Goal: Complete application form

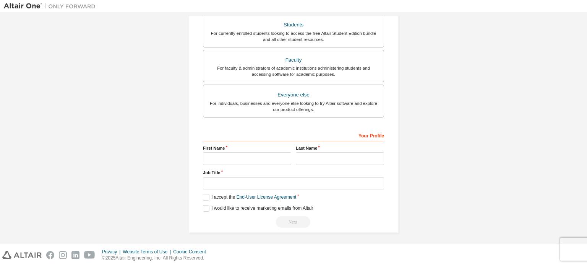
scroll to position [179, 0]
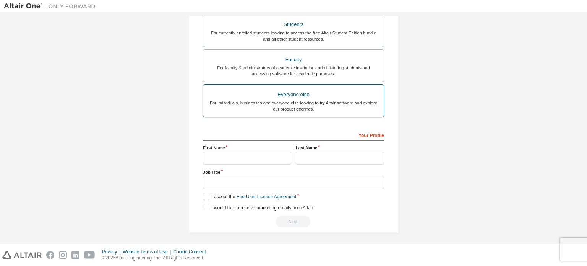
click at [302, 110] on div "For individuals, businesses and everyone else looking to try Altair software an…" at bounding box center [293, 106] width 171 height 12
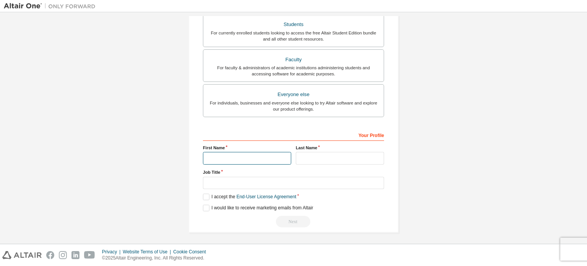
click at [258, 159] on input "text" at bounding box center [247, 158] width 88 height 13
type input "****"
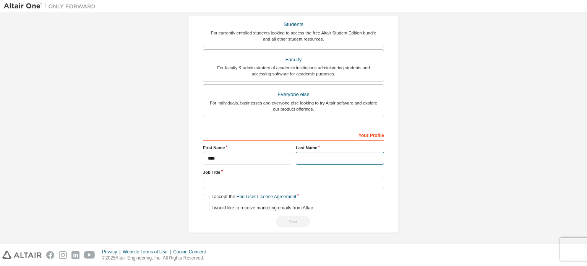
click at [322, 157] on input "text" at bounding box center [340, 158] width 88 height 13
type input "******"
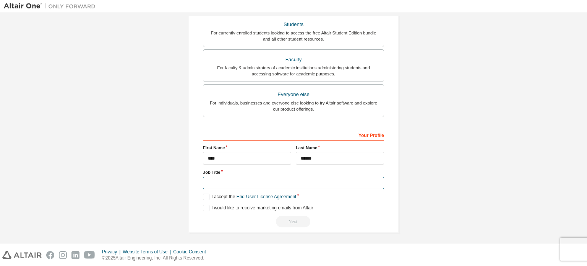
click at [327, 179] on input "text" at bounding box center [293, 182] width 181 height 13
type input "*******"
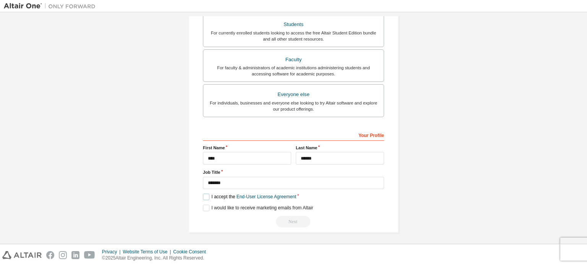
click at [207, 196] on label "I accept the End-User License Agreement" at bounding box center [249, 196] width 93 height 6
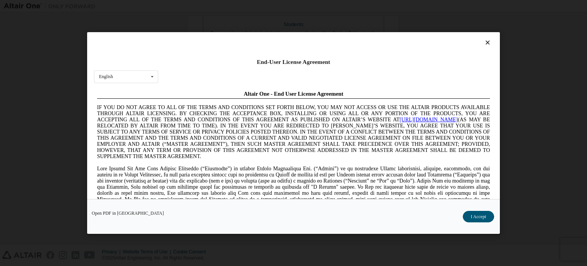
scroll to position [0, 0]
click at [477, 212] on button "I Accept" at bounding box center [478, 215] width 31 height 11
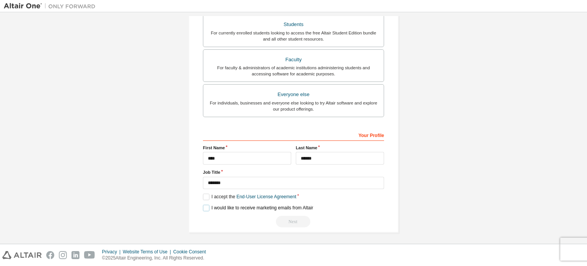
click at [203, 205] on label "I would like to receive marketing emails from Altair" at bounding box center [258, 207] width 110 height 6
click at [287, 219] on div "Next" at bounding box center [293, 220] width 181 height 11
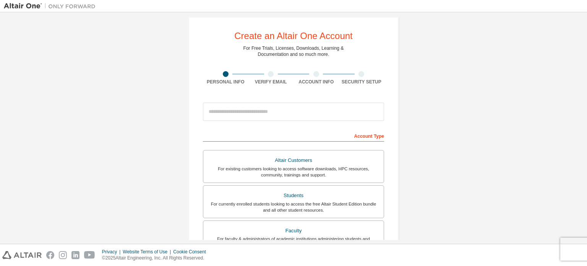
scroll to position [8, 0]
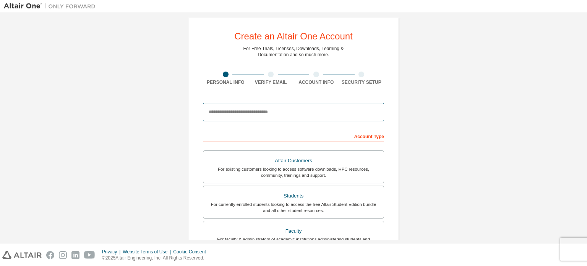
click at [326, 118] on input "email" at bounding box center [293, 112] width 181 height 18
type input "**********"
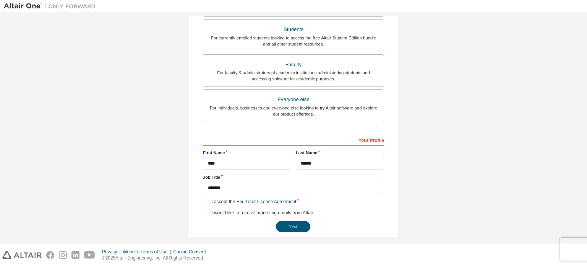
scroll to position [179, 0]
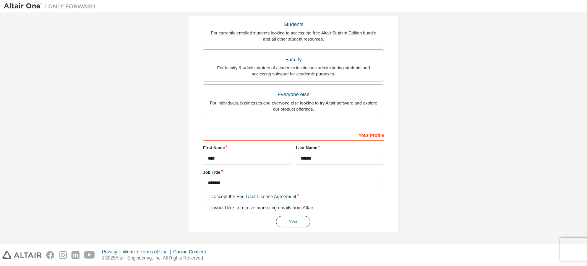
click at [293, 215] on button "Next" at bounding box center [293, 220] width 34 height 11
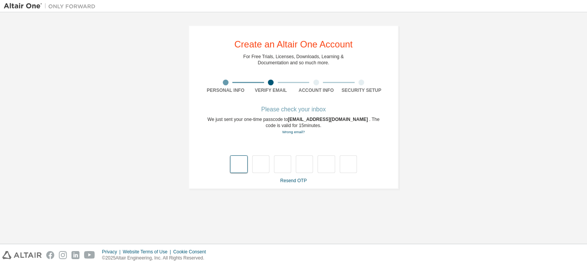
type input "*"
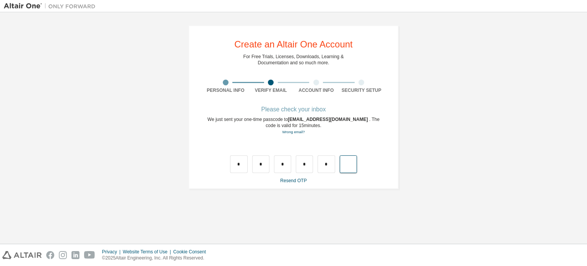
type input "*"
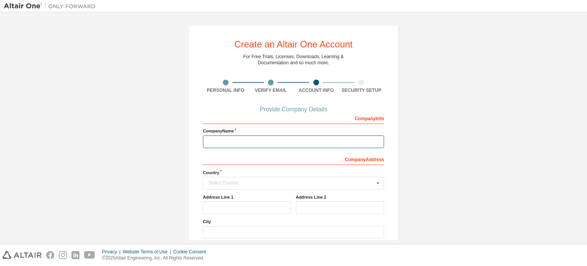
click at [221, 145] on input "text" at bounding box center [293, 141] width 181 height 13
type input "**********"
click at [272, 183] on div "Select Country" at bounding box center [291, 182] width 166 height 5
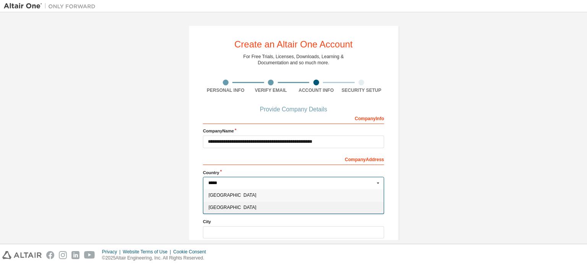
type input "*****"
click at [250, 203] on div "India" at bounding box center [293, 207] width 180 height 12
type input "***"
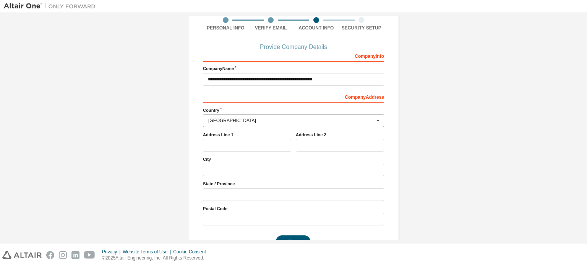
scroll to position [82, 0]
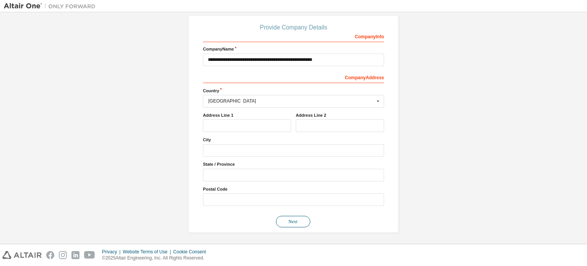
click at [291, 215] on button "Next" at bounding box center [293, 220] width 34 height 11
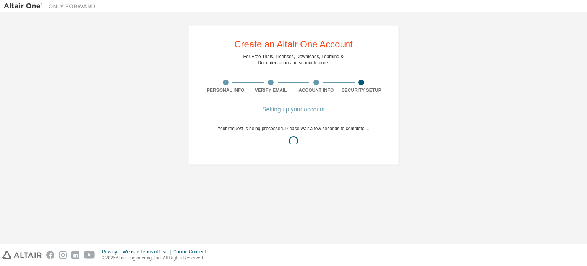
scroll to position [0, 0]
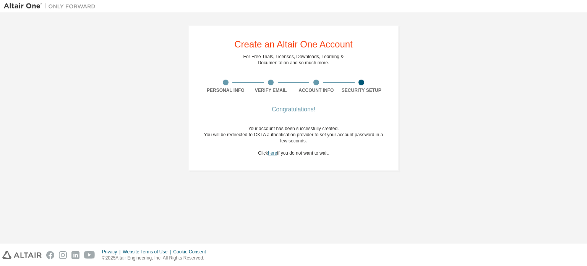
click at [272, 154] on link "here" at bounding box center [272, 152] width 9 height 5
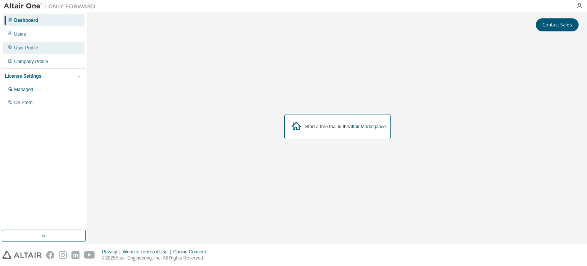
click at [34, 47] on div "User Profile" at bounding box center [26, 48] width 24 height 6
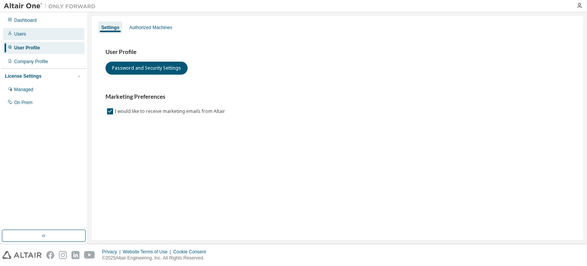
click at [47, 35] on div "Users" at bounding box center [43, 34] width 81 height 12
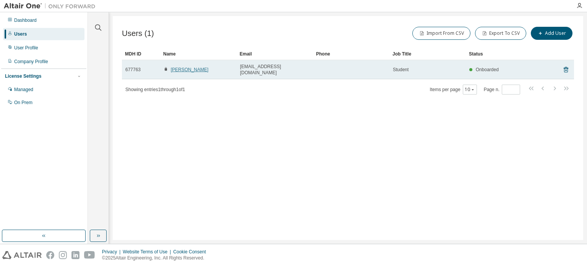
click at [171, 67] on link "Riya Phirke" at bounding box center [190, 69] width 38 height 5
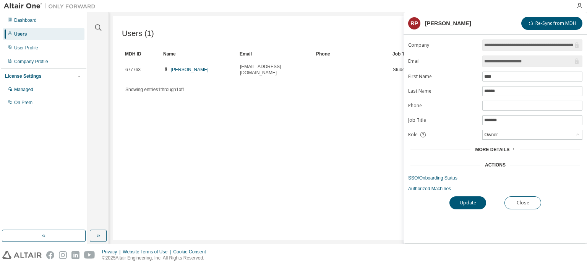
click at [329, 128] on div "Users (1) Import From CSV Export To CSV Add User Clear Load Save Save As Field …" at bounding box center [348, 127] width 470 height 223
click at [516, 199] on button "Close" at bounding box center [522, 202] width 37 height 13
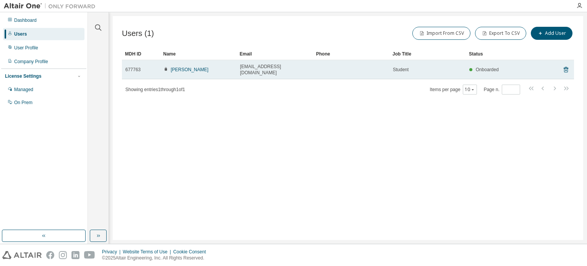
click at [495, 67] on span "Onboarded" at bounding box center [487, 69] width 23 height 5
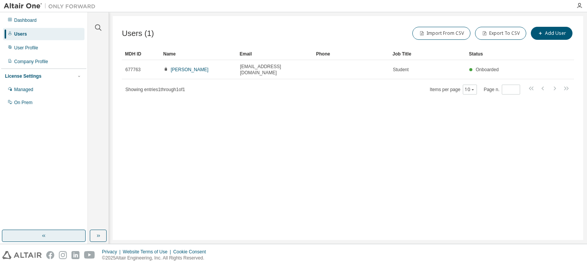
click at [42, 235] on icon "button" at bounding box center [44, 235] width 6 height 6
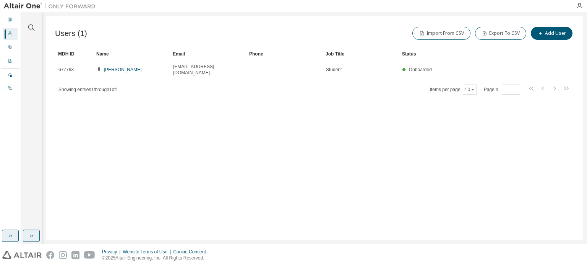
click at [31, 233] on icon "button" at bounding box center [31, 235] width 6 height 6
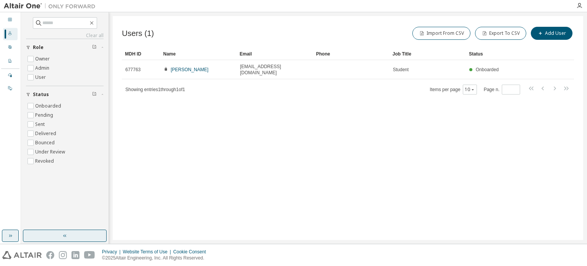
click at [10, 236] on icon "button" at bounding box center [10, 235] width 2 height 3
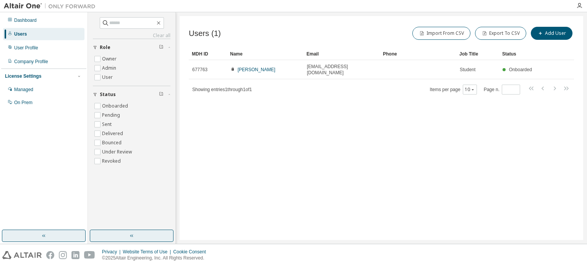
click at [115, 229] on button "button" at bounding box center [132, 235] width 84 height 12
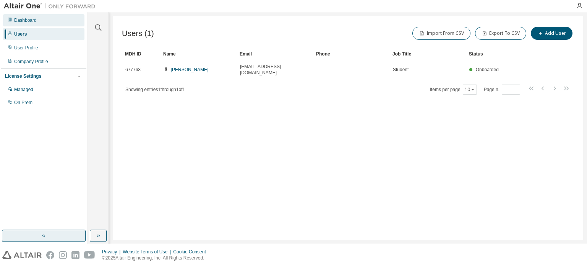
click at [33, 15] on div "Dashboard" at bounding box center [43, 20] width 81 height 12
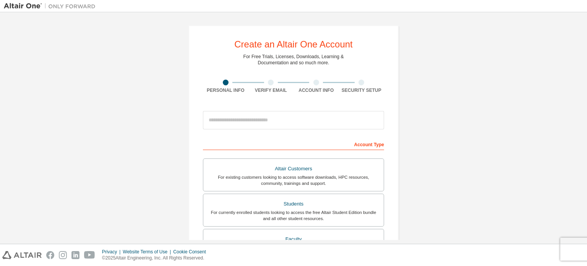
scroll to position [44, 0]
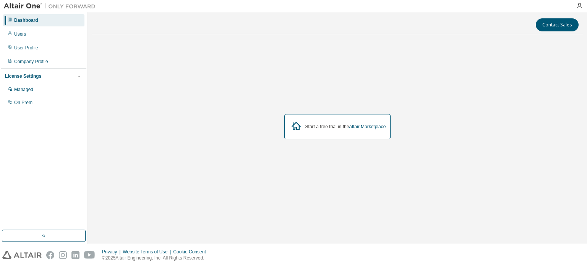
click at [319, 134] on div "Start a free trial in the Altair Marketplace" at bounding box center [337, 126] width 107 height 25
click at [359, 127] on link "Altair Marketplace" at bounding box center [367, 126] width 37 height 5
